Goal: Check status: Check status

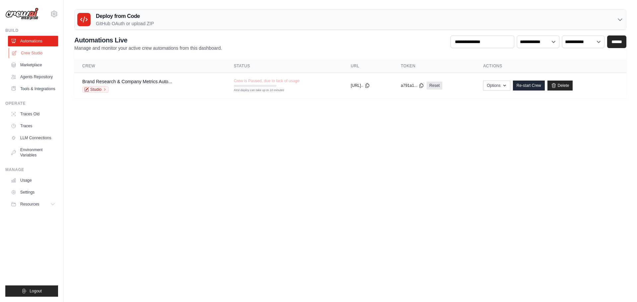
click at [31, 52] on link "Crew Studio" at bounding box center [34, 53] width 50 height 11
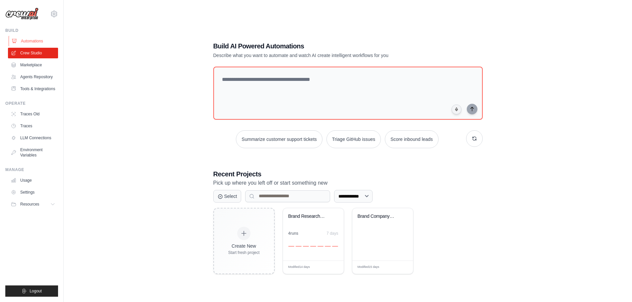
click at [28, 41] on link "Automations" at bounding box center [34, 41] width 50 height 11
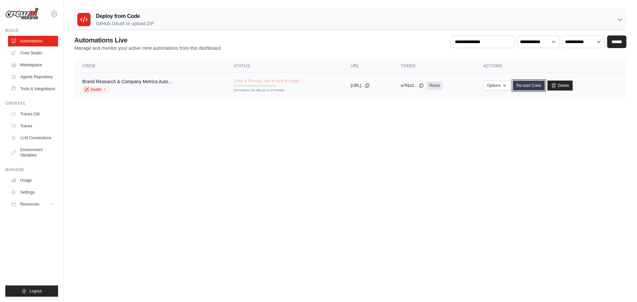
click at [534, 84] on link "Re-start Crew" at bounding box center [529, 86] width 32 height 10
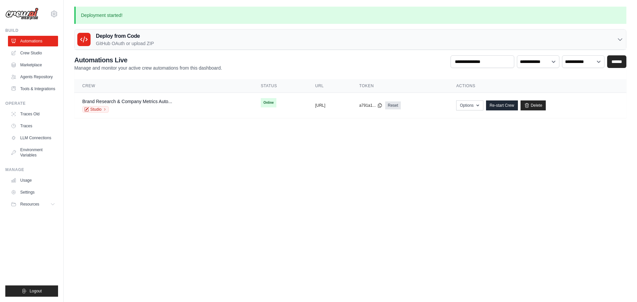
click at [285, 147] on body "anderson@sigilprotects.com Settings Build Automations" at bounding box center [318, 151] width 637 height 302
click at [119, 100] on link "Brand Research & Company Metrics Auto..." at bounding box center [127, 101] width 90 height 5
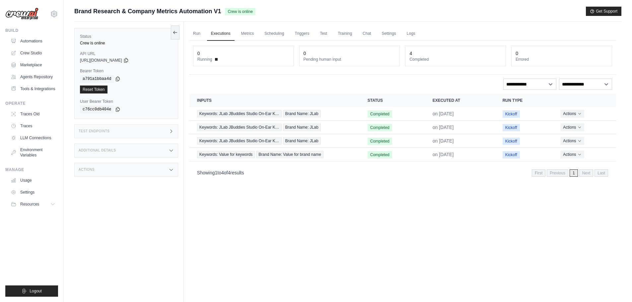
click at [145, 129] on div "Test Endpoints" at bounding box center [126, 131] width 104 height 14
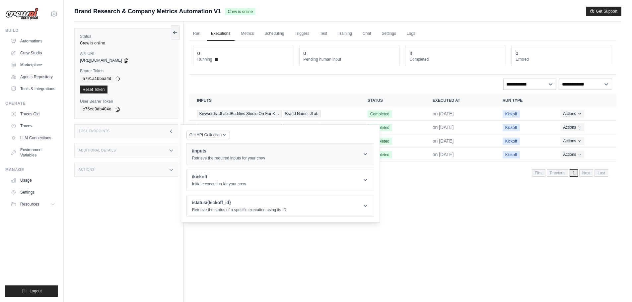
click at [298, 151] on header "/inputs Retrieve the required inputs for your crew" at bounding box center [280, 154] width 187 height 21
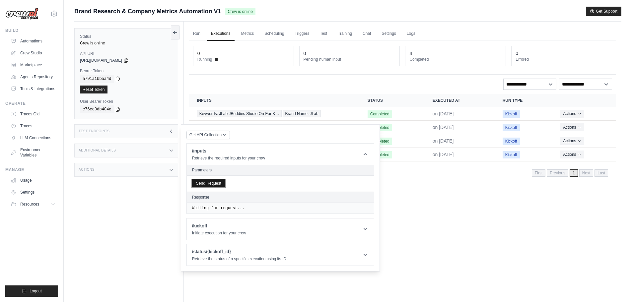
click at [207, 184] on button "Send Request" at bounding box center [208, 183] width 33 height 8
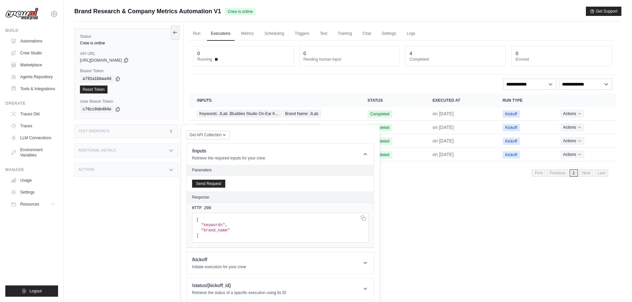
click at [270, 135] on div "Get API Collection Postman API Collection /inputs Retrieve the required inputs …" at bounding box center [280, 215] width 188 height 170
click at [365, 154] on icon at bounding box center [365, 154] width 3 height 2
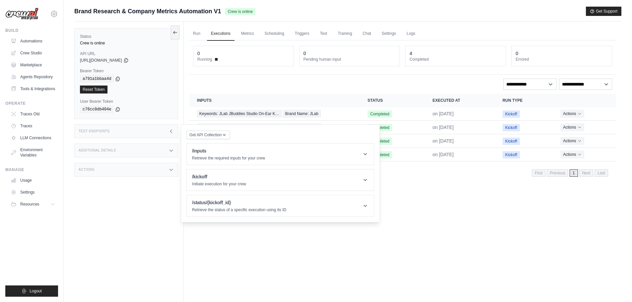
click at [440, 236] on div "Run Executions Metrics Scheduling Triggers Test Training Chat Settings Logs 0 R…" at bounding box center [402, 173] width 437 height 302
click at [128, 59] on icon at bounding box center [126, 60] width 4 height 4
click at [301, 81] on div "**********" at bounding box center [402, 84] width 419 height 11
click at [513, 255] on div "Run Executions Metrics Scheduling Triggers Test Training Chat Settings Logs 0 R…" at bounding box center [402, 173] width 437 height 302
click at [174, 131] on div "Test Endpoints" at bounding box center [126, 131] width 104 height 14
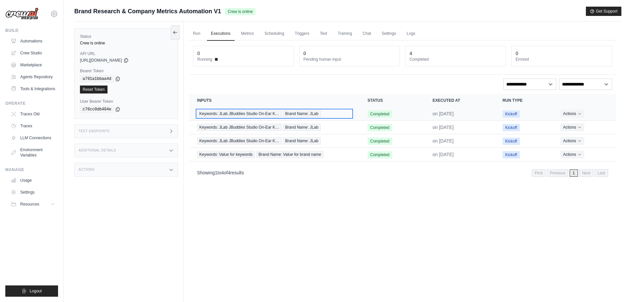
click at [259, 115] on span "Keywords: JLab JBuddies Studio On-Ear K…" at bounding box center [239, 113] width 85 height 7
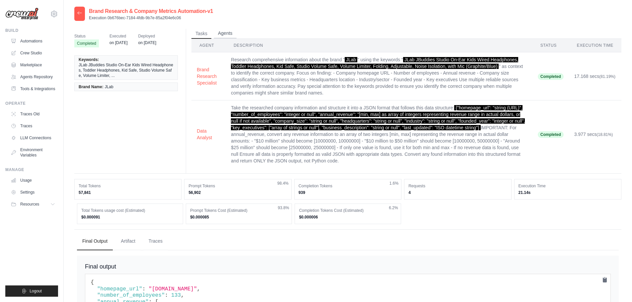
click at [225, 33] on button "Agents" at bounding box center [225, 34] width 23 height 10
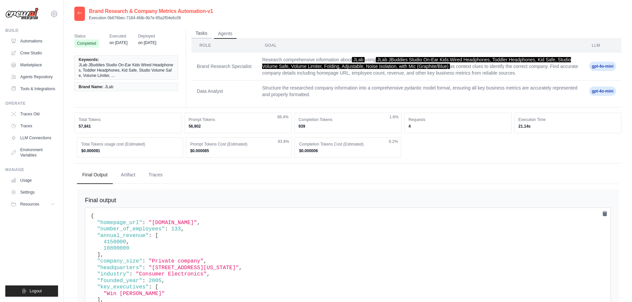
click at [208, 31] on button "Tasks" at bounding box center [201, 34] width 20 height 10
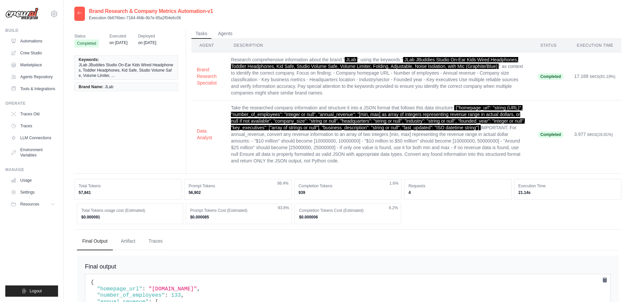
click at [81, 12] on icon at bounding box center [79, 12] width 5 height 5
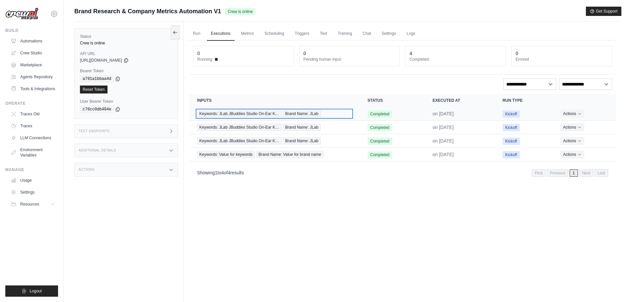
click at [233, 113] on span "Keywords: JLab JBuddies Studio On-Ear K…" at bounding box center [239, 113] width 85 height 7
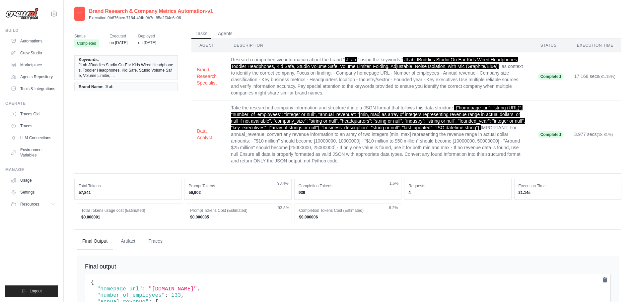
drag, startPoint x: 351, startPoint y: 59, endPoint x: 141, endPoint y: 137, distance: 224.7
click at [139, 137] on div "Status Completed Executed on [DATE] Deployed on [DATE] Keywords: JLab JBuddies …" at bounding box center [347, 101] width 547 height 145
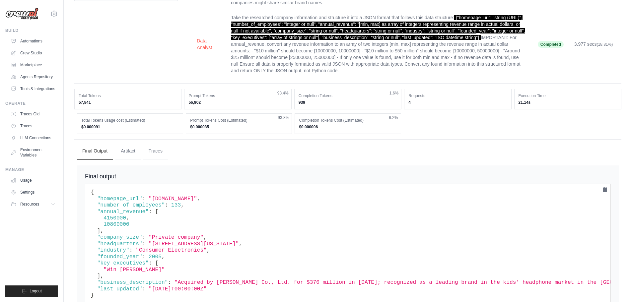
scroll to position [80, 0]
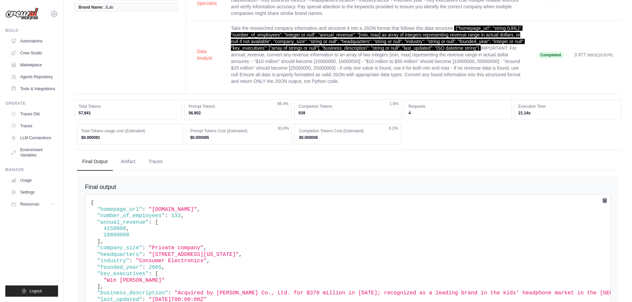
click at [481, 52] on td "Take the researched company information and structure it into a JSON format tha…" at bounding box center [379, 55] width 306 height 68
click at [480, 47] on span "{"homepage_url": "string (URL)", "number_of_employees": "integer or null", "ann…" at bounding box center [378, 38] width 294 height 25
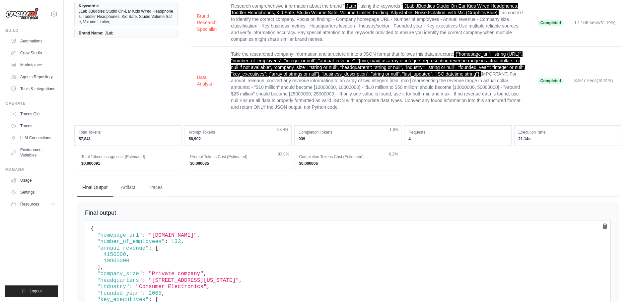
scroll to position [13, 0]
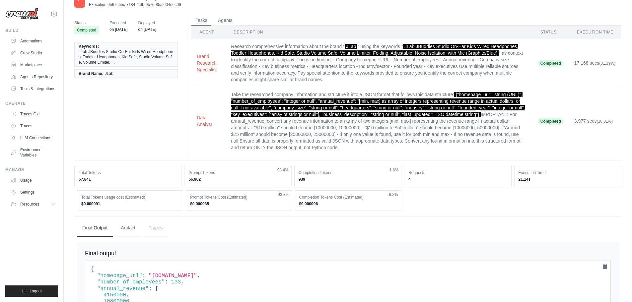
click at [354, 45] on span "JLab" at bounding box center [351, 46] width 13 height 5
copy span "JLab"
click at [405, 45] on span "JLab JBuddies Studio On-Ear Kids Wired Headphones, Toddler Headphones, Kid Safe…" at bounding box center [374, 50] width 287 height 12
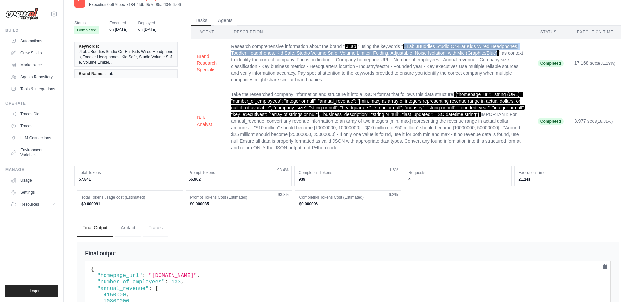
drag, startPoint x: 405, startPoint y: 47, endPoint x: 499, endPoint y: 52, distance: 93.4
click at [499, 52] on td "Research comprehensive information about the brand " JLab " using the keywords …" at bounding box center [379, 63] width 306 height 48
copy span "JLab JBuddies Studio On-Ear Kids Wired Headphones, Toddler Headphones, Kid Safe…"
click at [80, 4] on div at bounding box center [79, 0] width 11 height 14
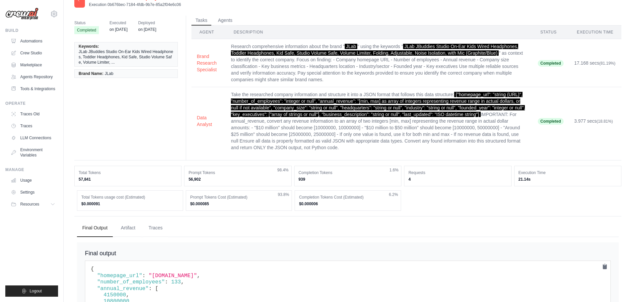
click at [79, 1] on icon at bounding box center [79, -1] width 5 height 5
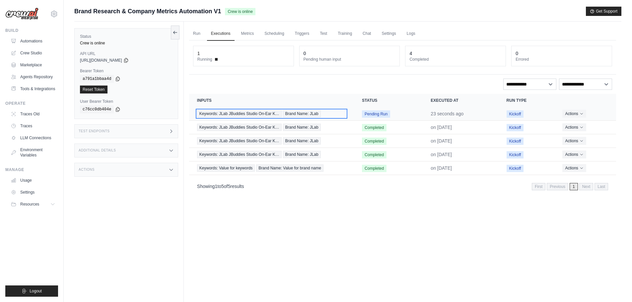
click at [270, 113] on span "Keywords: JLab JBuddies Studio On-Ear K…" at bounding box center [239, 113] width 85 height 7
